Goal: Information Seeking & Learning: Learn about a topic

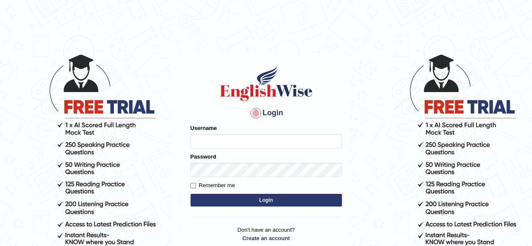
type input "maliny"
click at [259, 206] on button "Login" at bounding box center [266, 200] width 151 height 13
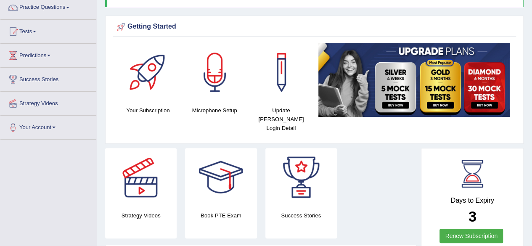
scroll to position [67, 0]
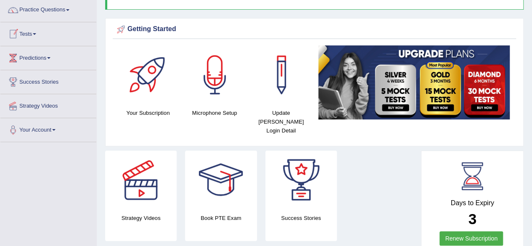
click at [37, 32] on link "Tests" at bounding box center [48, 32] width 96 height 21
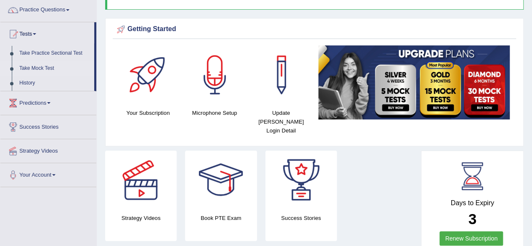
click at [44, 67] on link "Take Mock Test" at bounding box center [55, 68] width 79 height 15
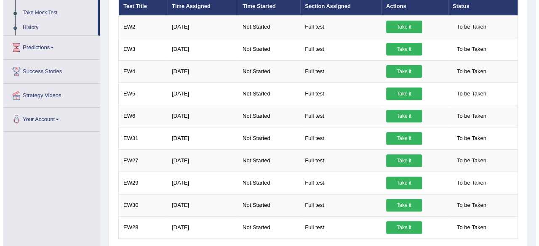
scroll to position [118, 0]
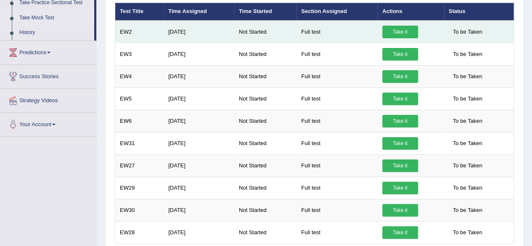
click at [391, 26] on link "Take it" at bounding box center [400, 32] width 36 height 13
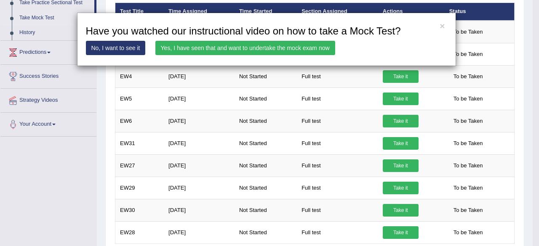
click at [277, 46] on link "Yes, I have seen that and want to undertake the mock exam now" at bounding box center [245, 48] width 180 height 14
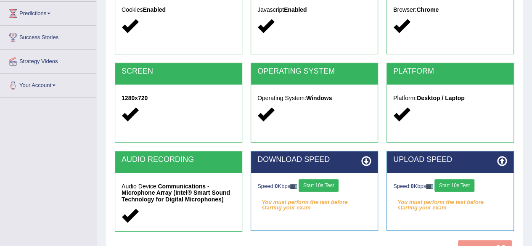
scroll to position [118, 0]
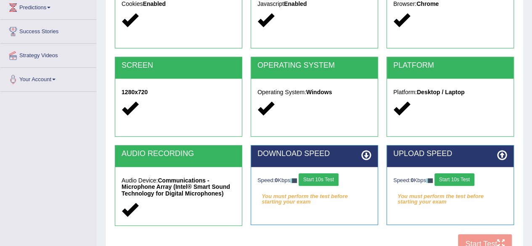
click at [328, 179] on button "Start 10s Test" at bounding box center [319, 179] width 40 height 13
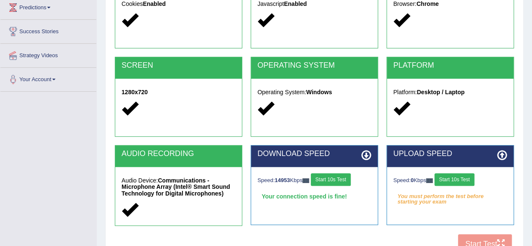
click at [445, 179] on button "Start 10s Test" at bounding box center [455, 179] width 40 height 13
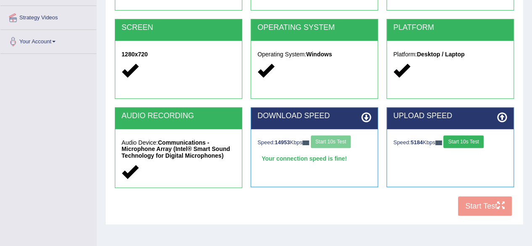
scroll to position [157, 0]
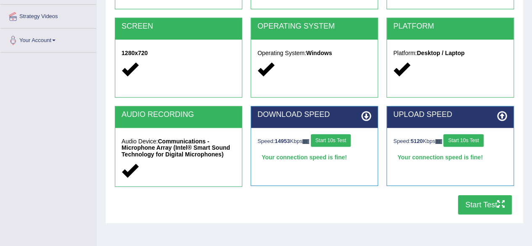
click at [477, 206] on button "Start Test" at bounding box center [485, 204] width 54 height 19
click at [483, 206] on button "Start Test" at bounding box center [485, 204] width 54 height 19
